Goal: Transaction & Acquisition: Book appointment/travel/reservation

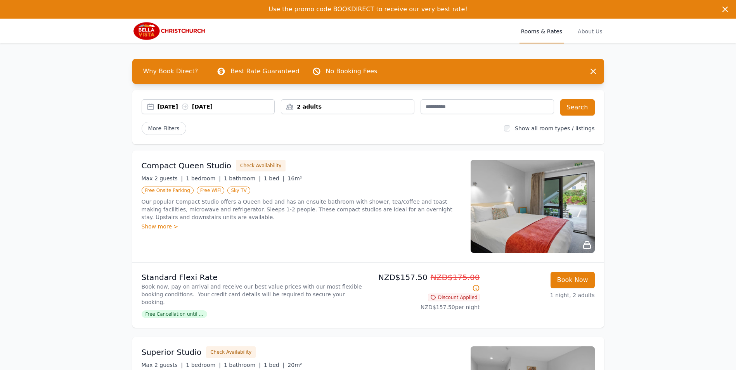
click at [164, 105] on div "[DATE] [DATE]" at bounding box center [216, 107] width 117 height 8
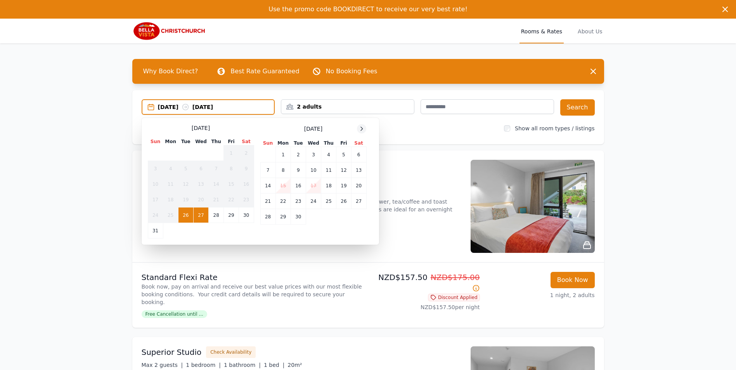
click at [363, 127] on icon at bounding box center [361, 129] width 6 height 6
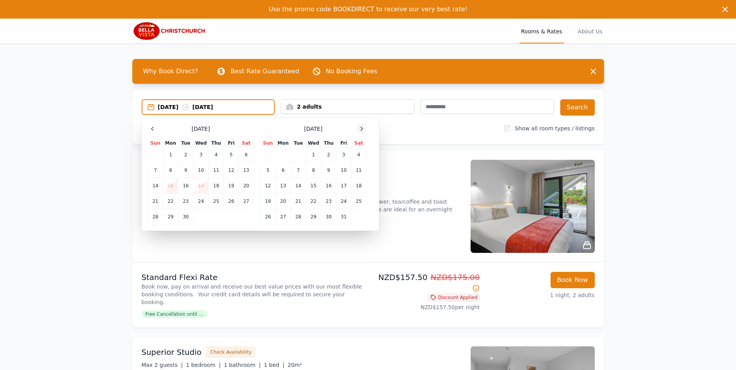
click at [363, 127] on icon at bounding box center [361, 129] width 6 height 6
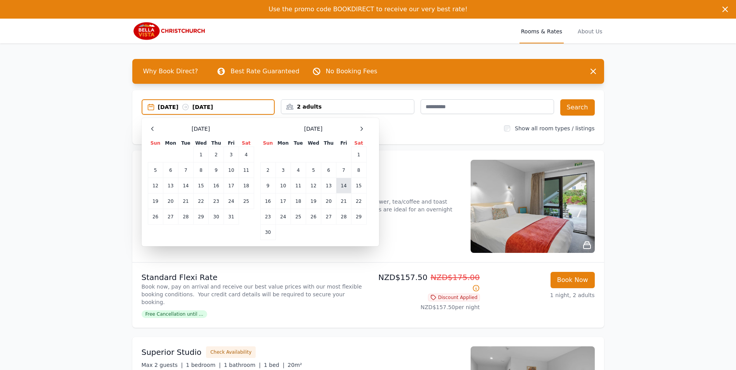
click at [346, 184] on td "14" at bounding box center [343, 186] width 15 height 16
click at [362, 185] on td "15" at bounding box center [358, 186] width 15 height 16
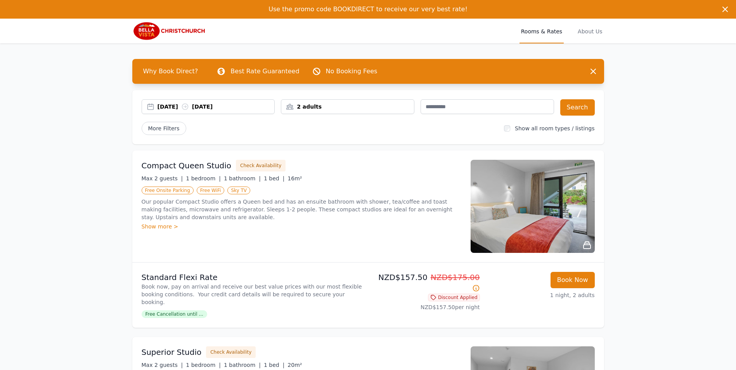
click at [377, 107] on div "2 adults" at bounding box center [347, 107] width 133 height 8
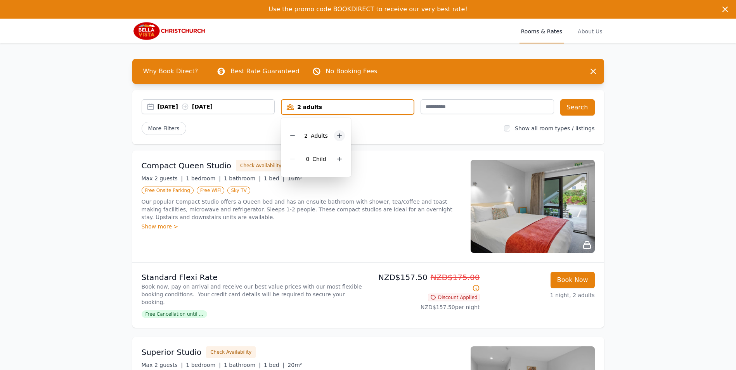
click at [339, 133] on icon at bounding box center [339, 136] width 6 height 6
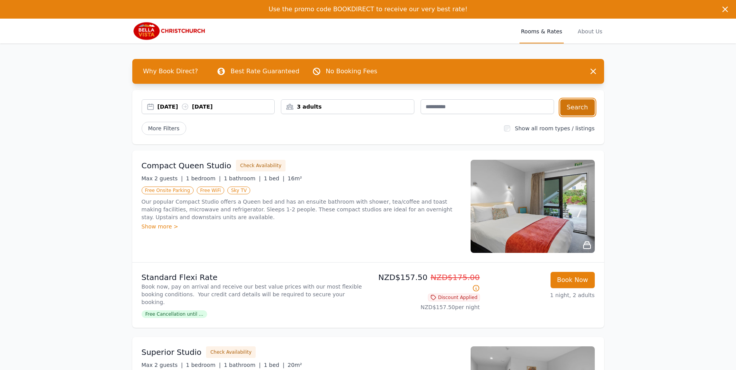
click at [584, 113] on button "Search" at bounding box center [577, 107] width 35 height 16
